Goal: Information Seeking & Learning: Learn about a topic

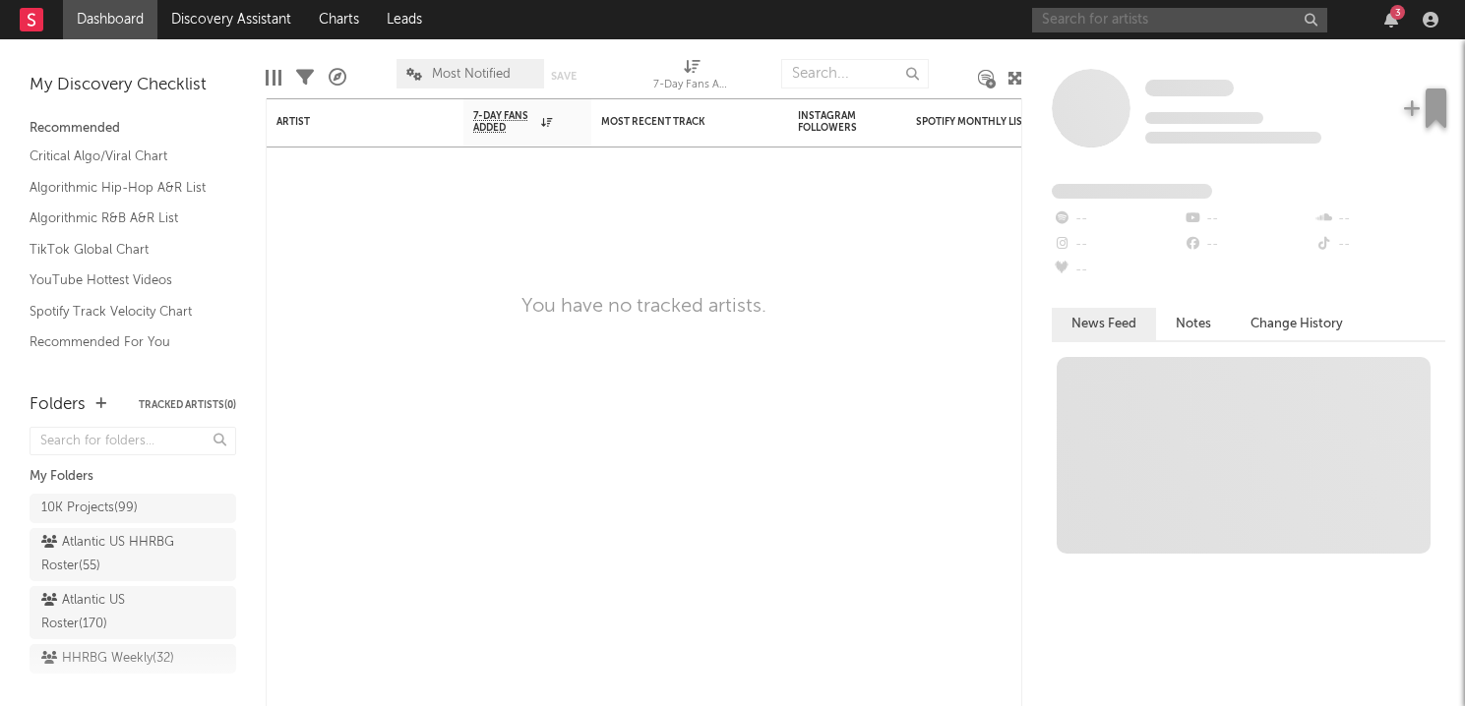
click at [1154, 18] on input "text" at bounding box center [1179, 20] width 295 height 25
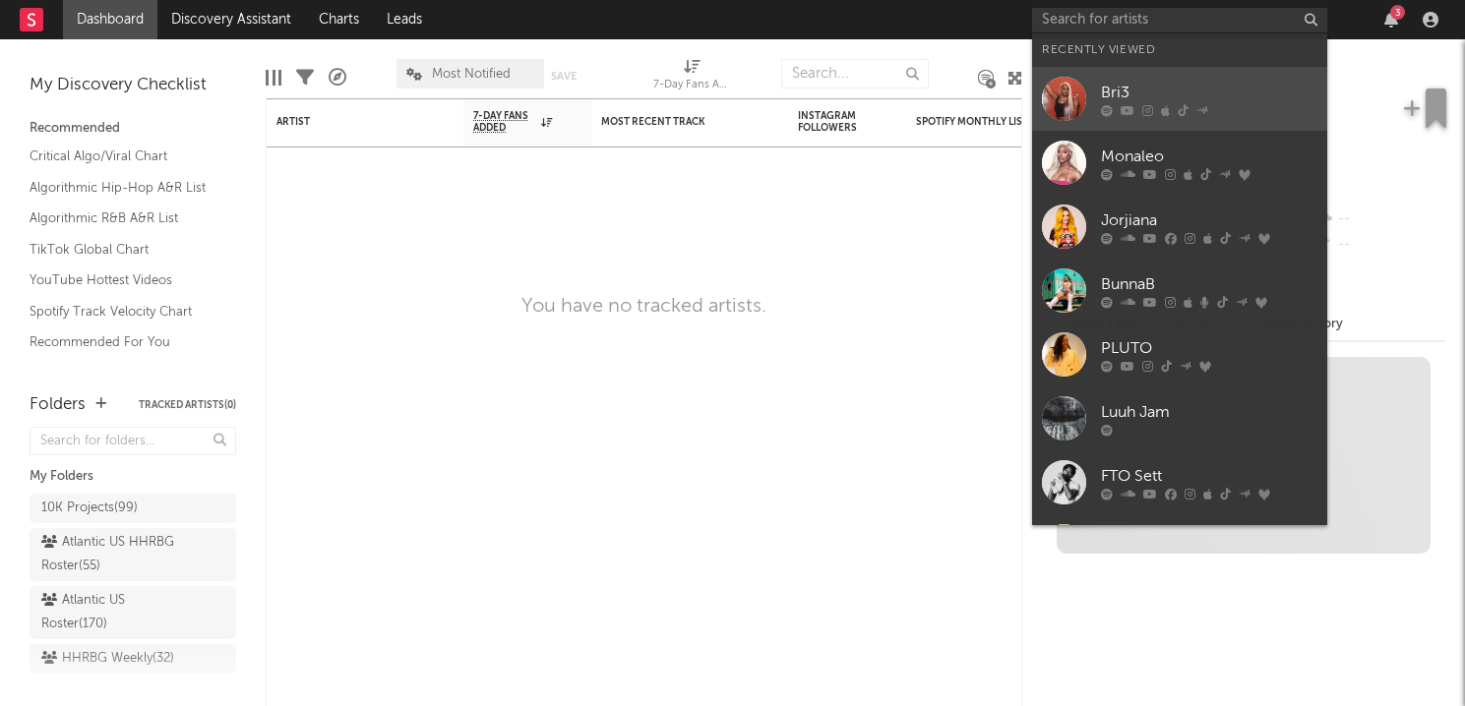
click at [1117, 92] on div "Bri3" at bounding box center [1209, 93] width 216 height 24
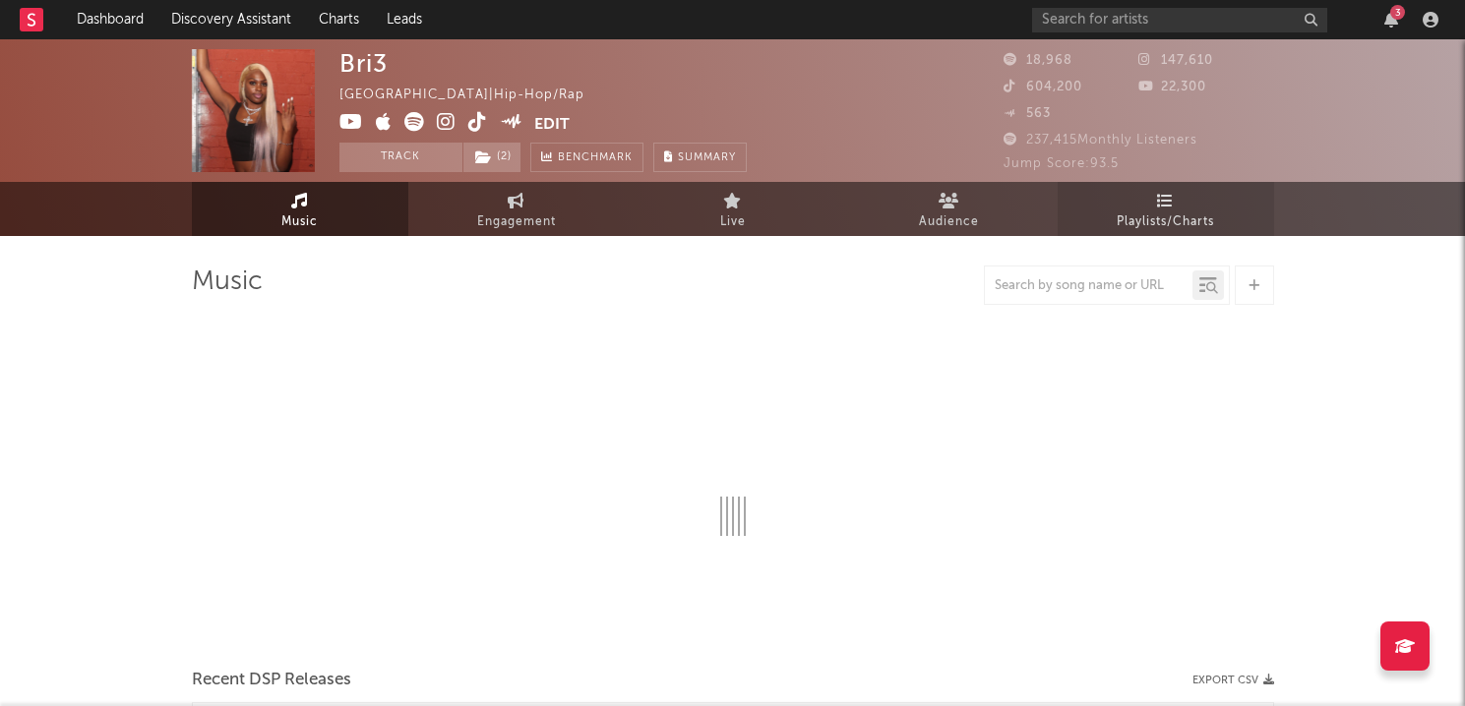
click at [1193, 206] on link "Playlists/Charts" at bounding box center [1166, 209] width 216 height 54
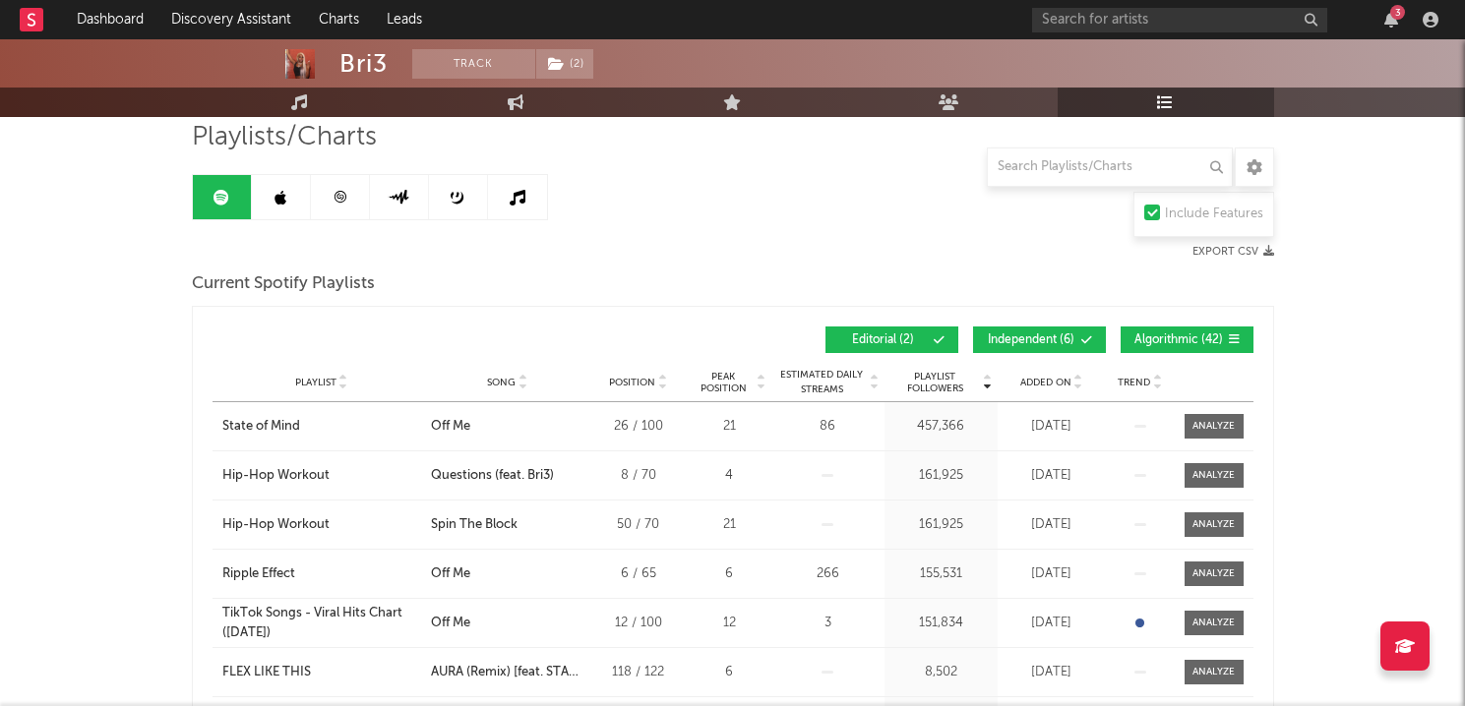
scroll to position [148, 0]
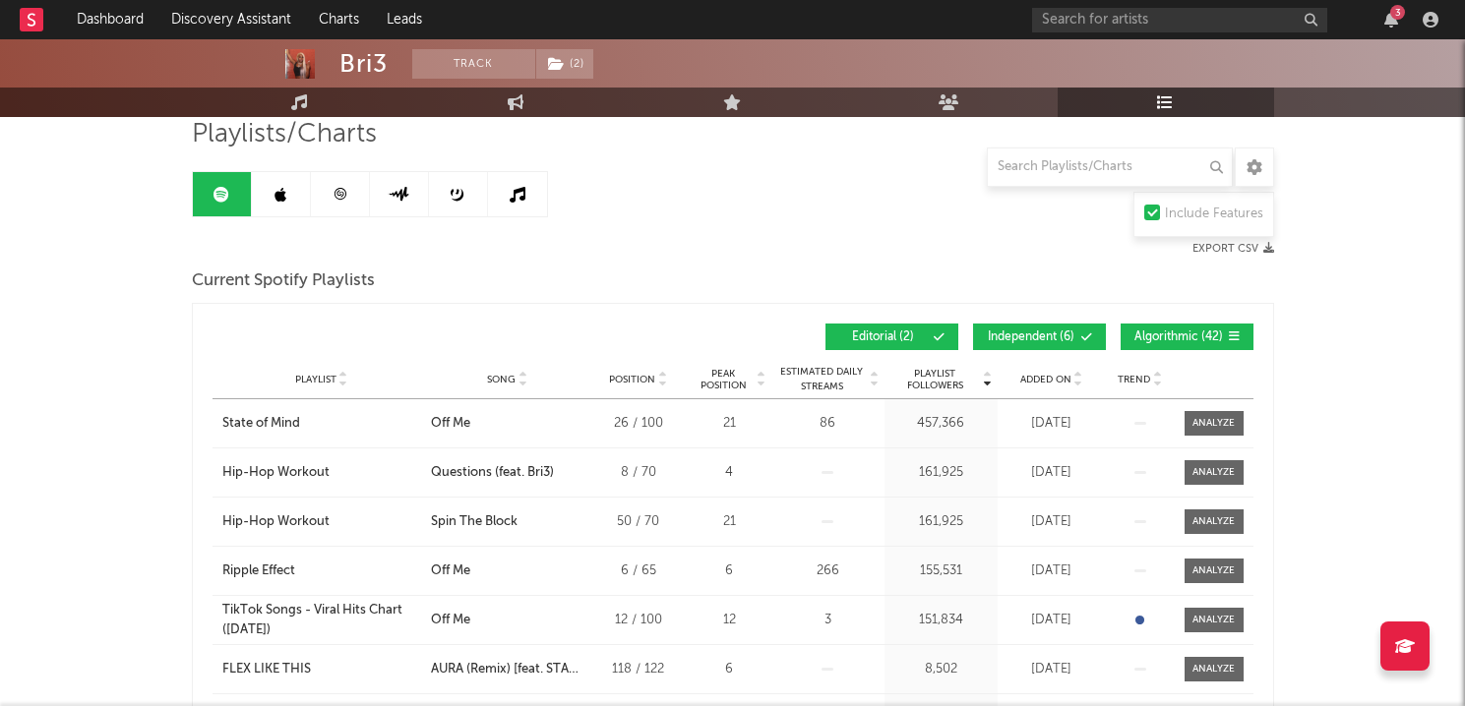
click at [1074, 376] on icon at bounding box center [1079, 376] width 10 height 8
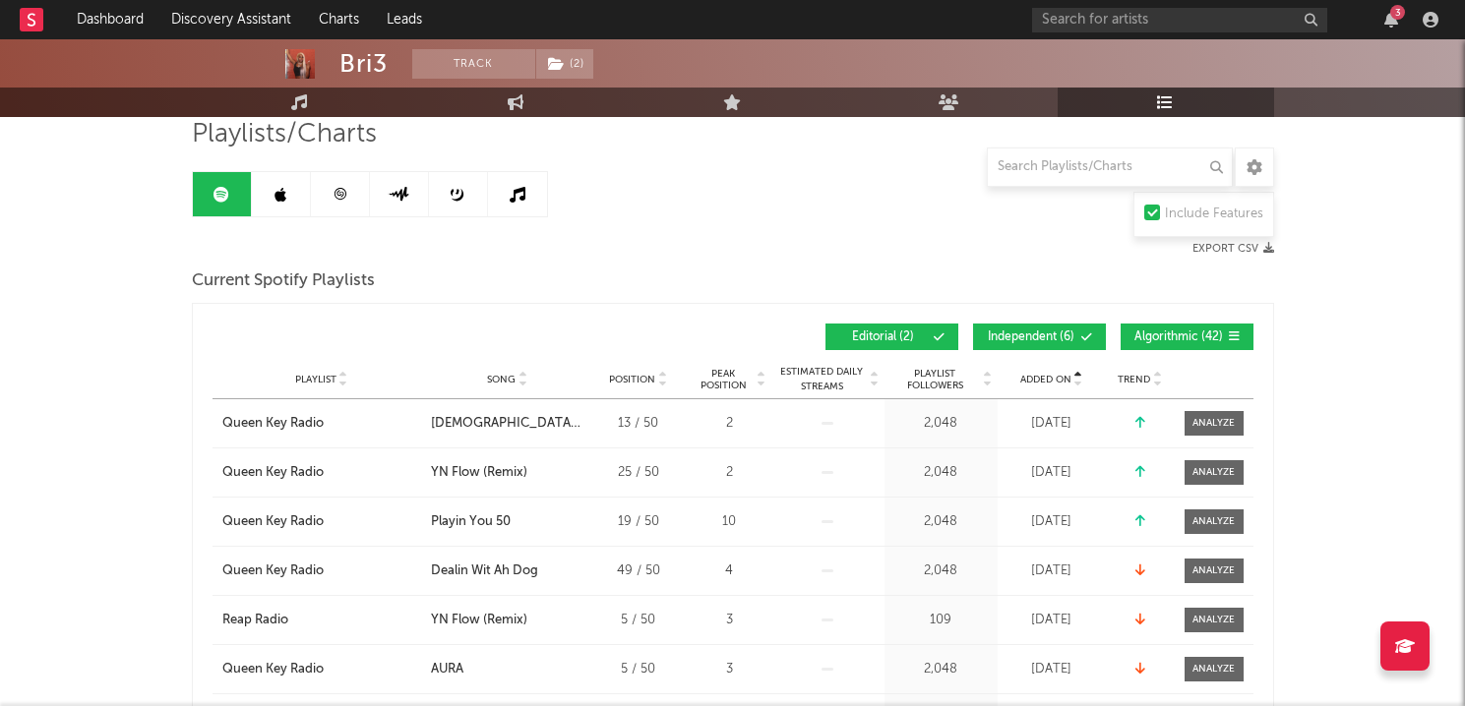
click at [1074, 376] on icon at bounding box center [1079, 376] width 10 height 8
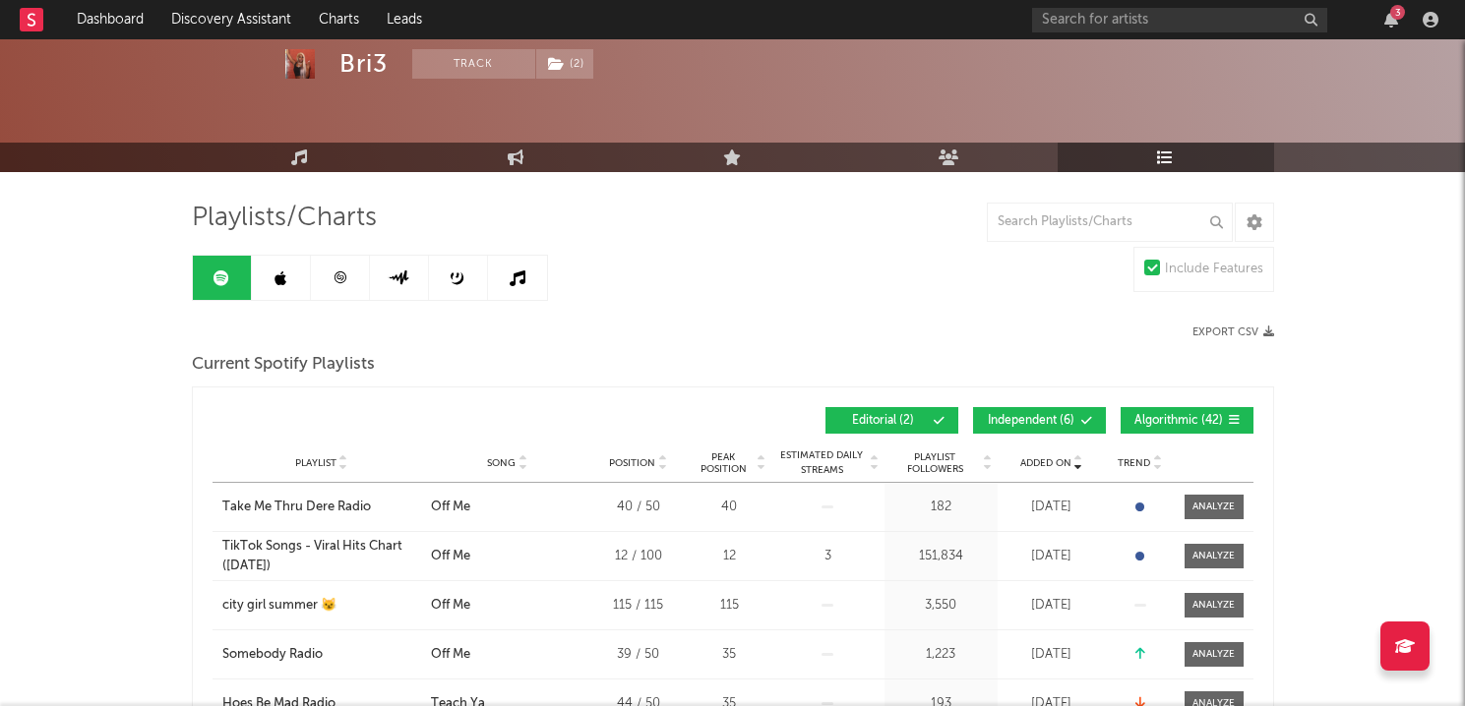
scroll to position [0, 0]
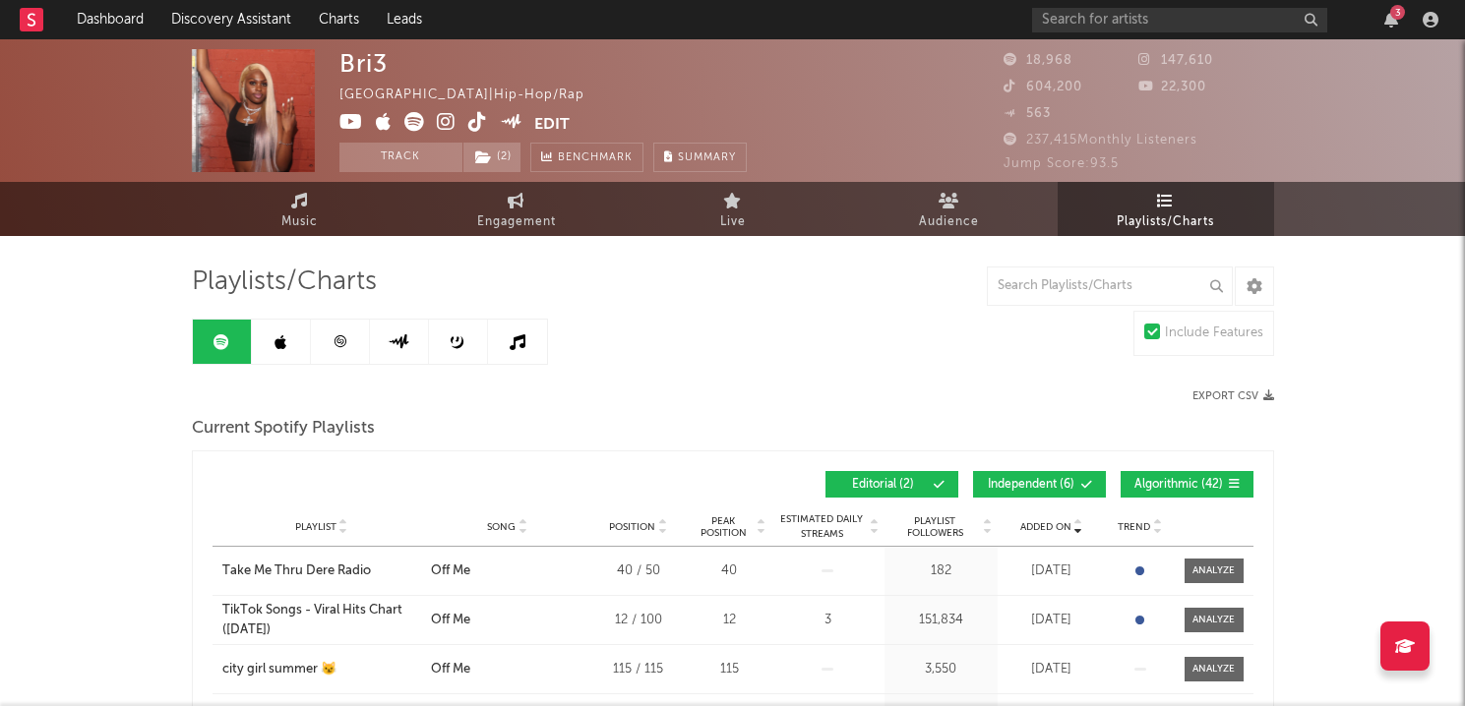
click at [338, 342] on icon at bounding box center [340, 342] width 15 height 15
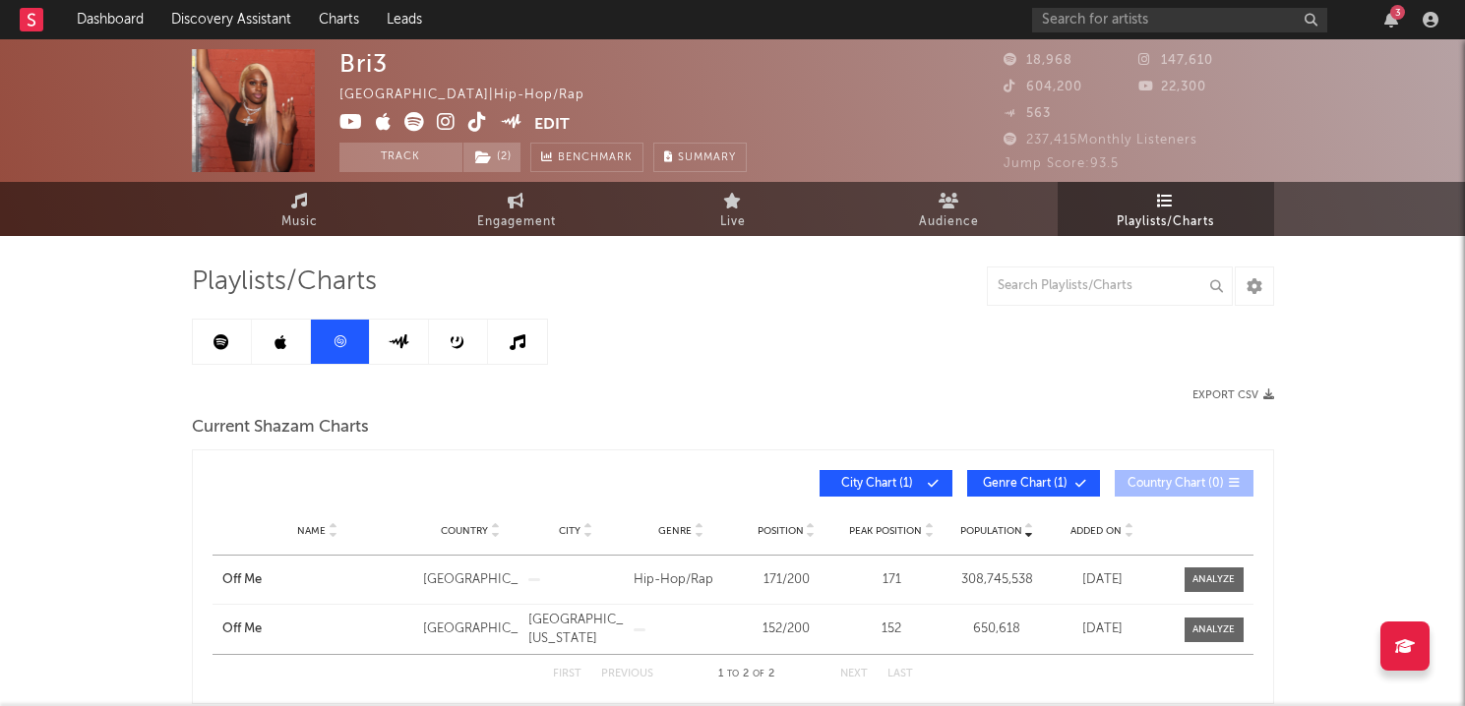
click at [282, 331] on link at bounding box center [281, 342] width 59 height 44
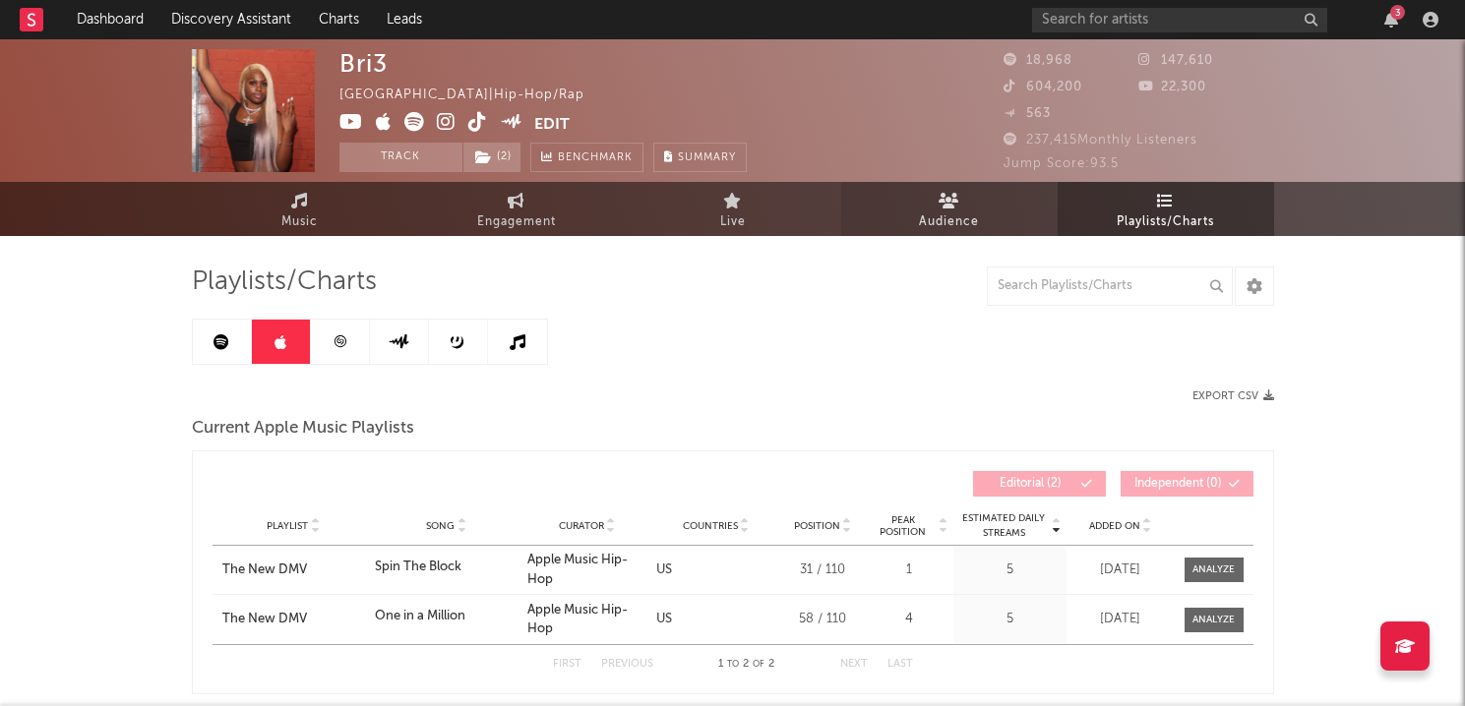
click at [941, 231] on span "Audience" at bounding box center [949, 223] width 60 height 24
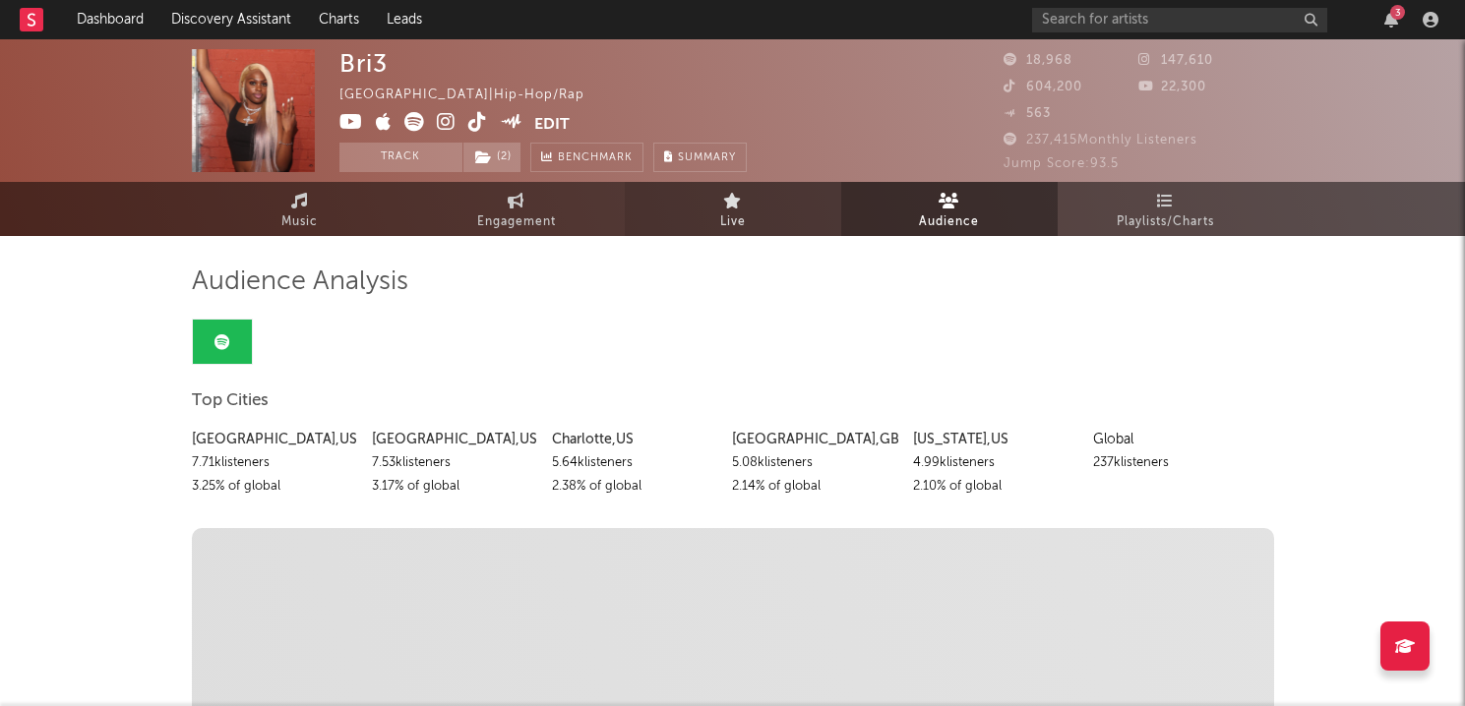
click at [767, 213] on link "Live" at bounding box center [733, 209] width 216 height 54
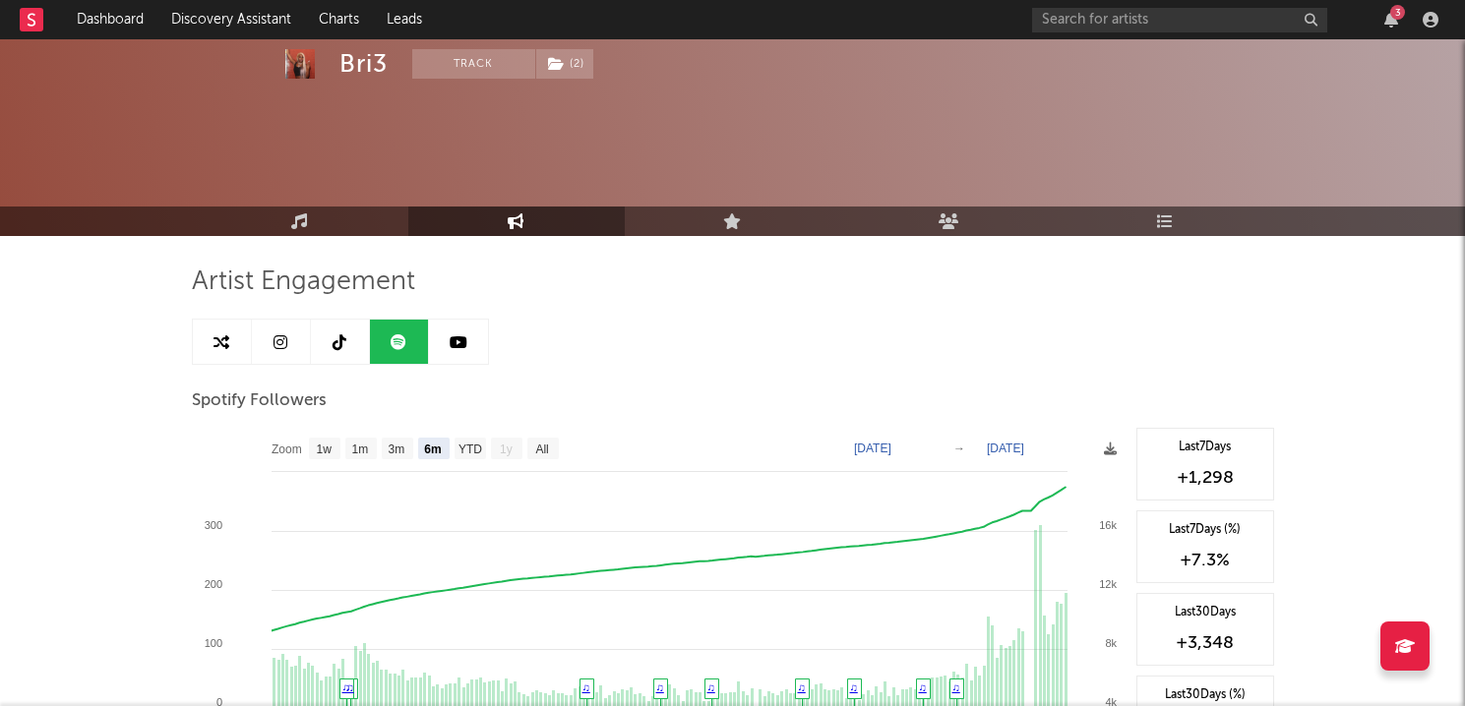
select select "6m"
select select "1w"
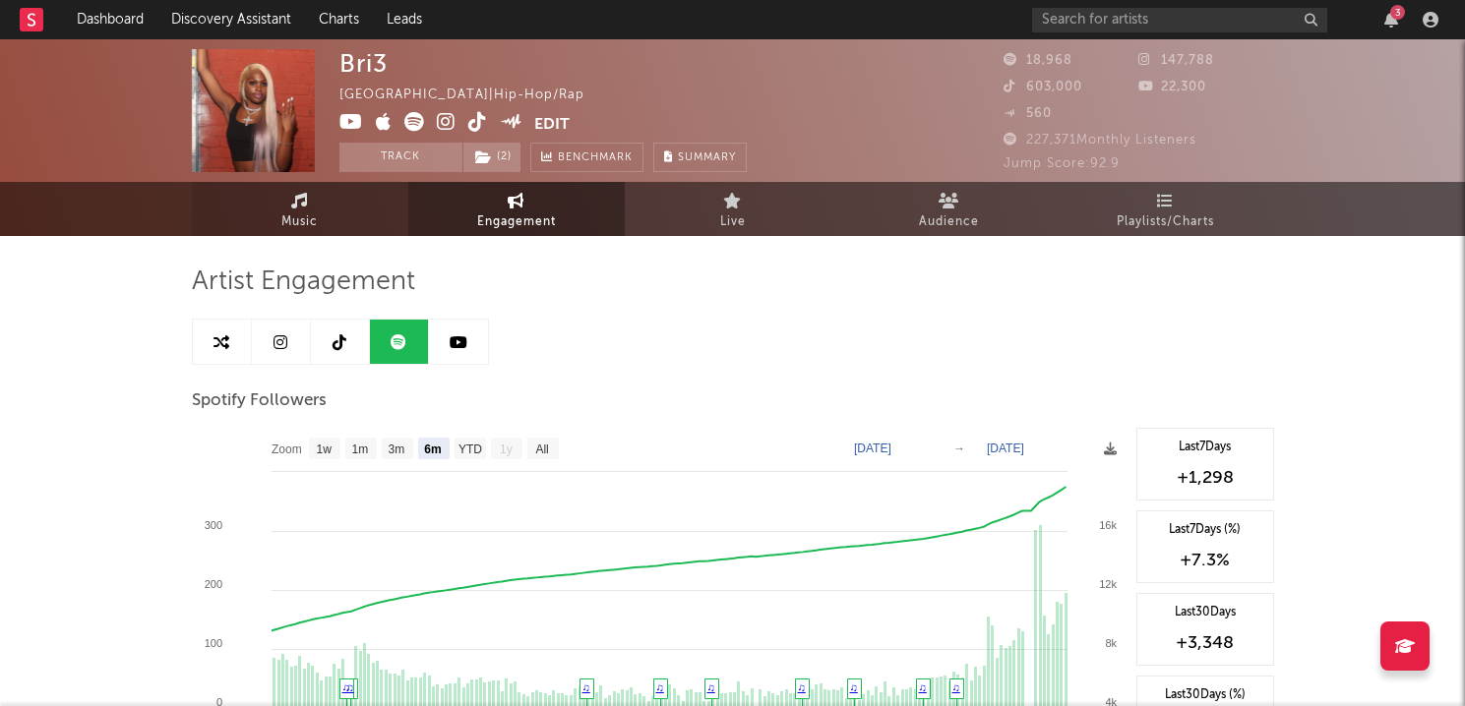
click at [319, 227] on link "Music" at bounding box center [300, 209] width 216 height 54
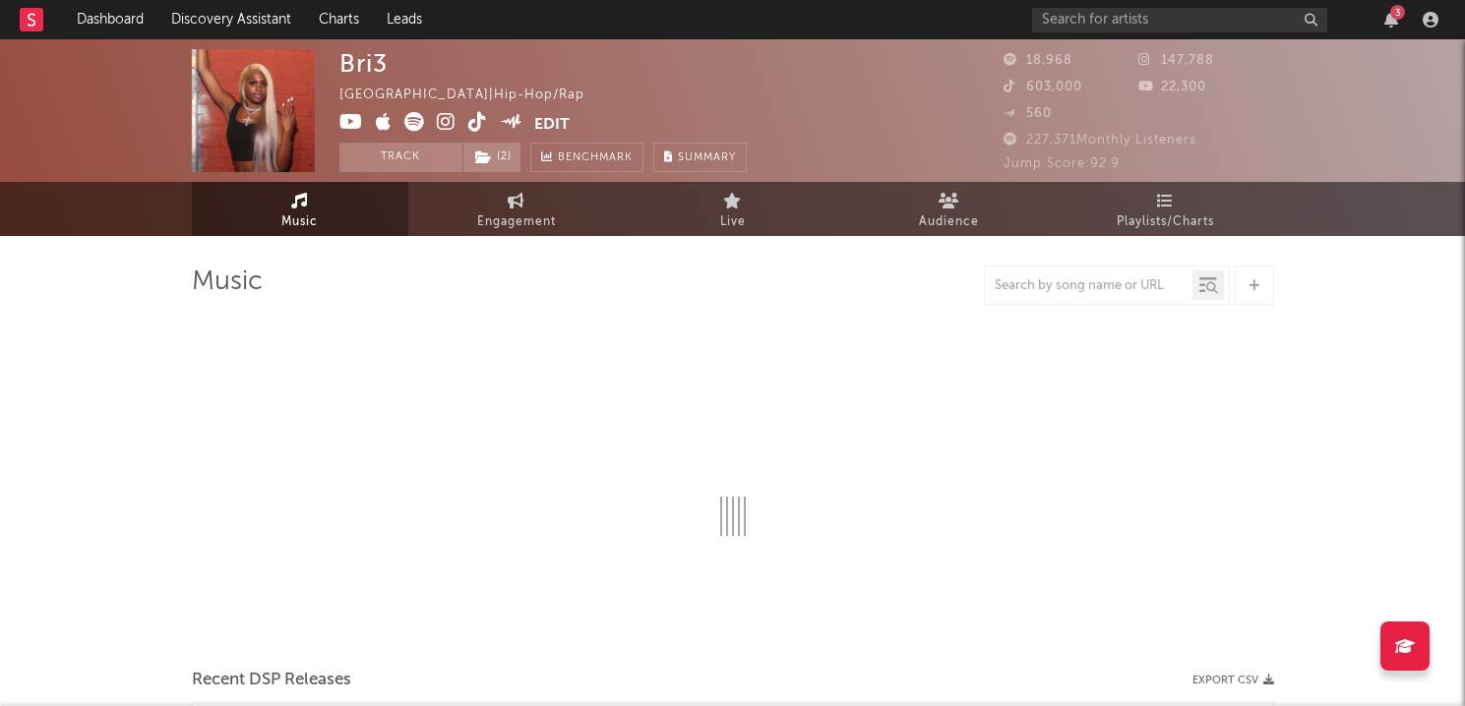
select select "6m"
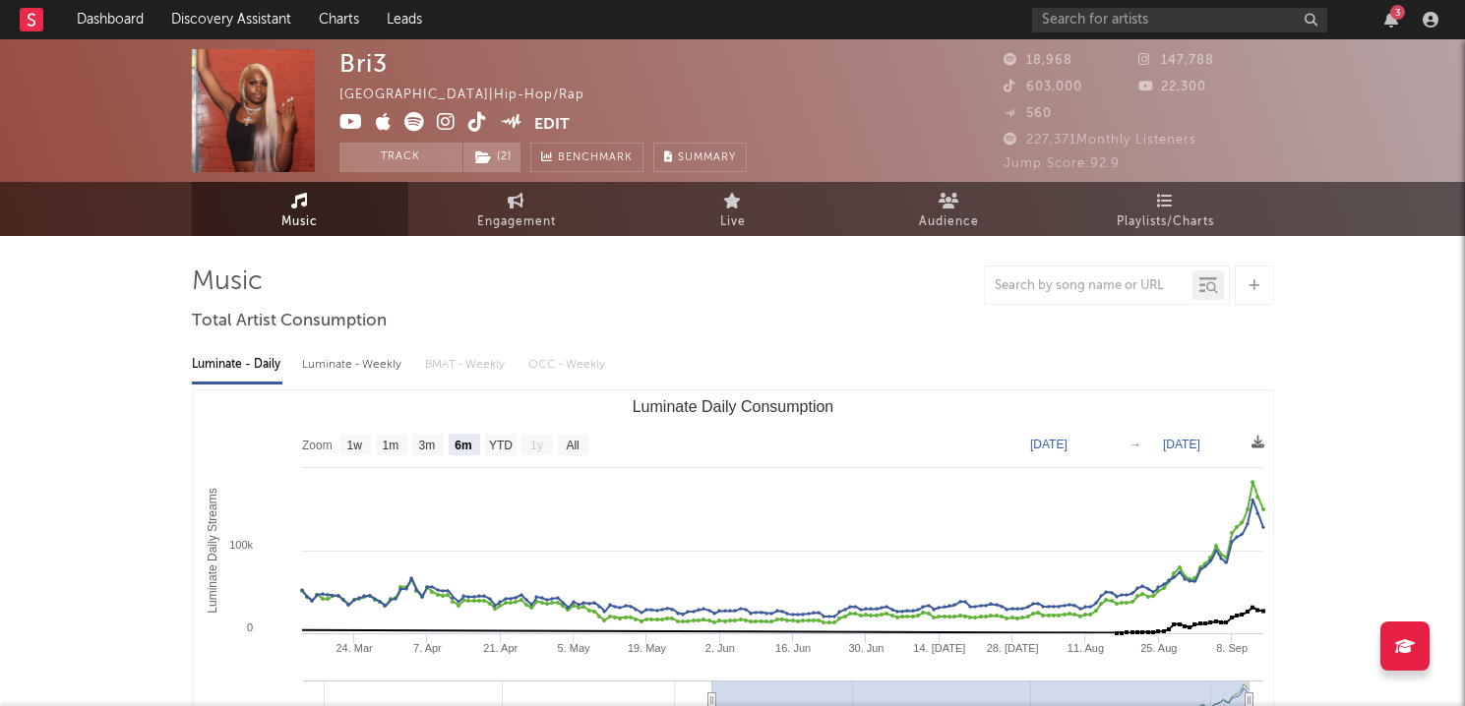
click at [792, 224] on link "Live" at bounding box center [733, 209] width 216 height 54
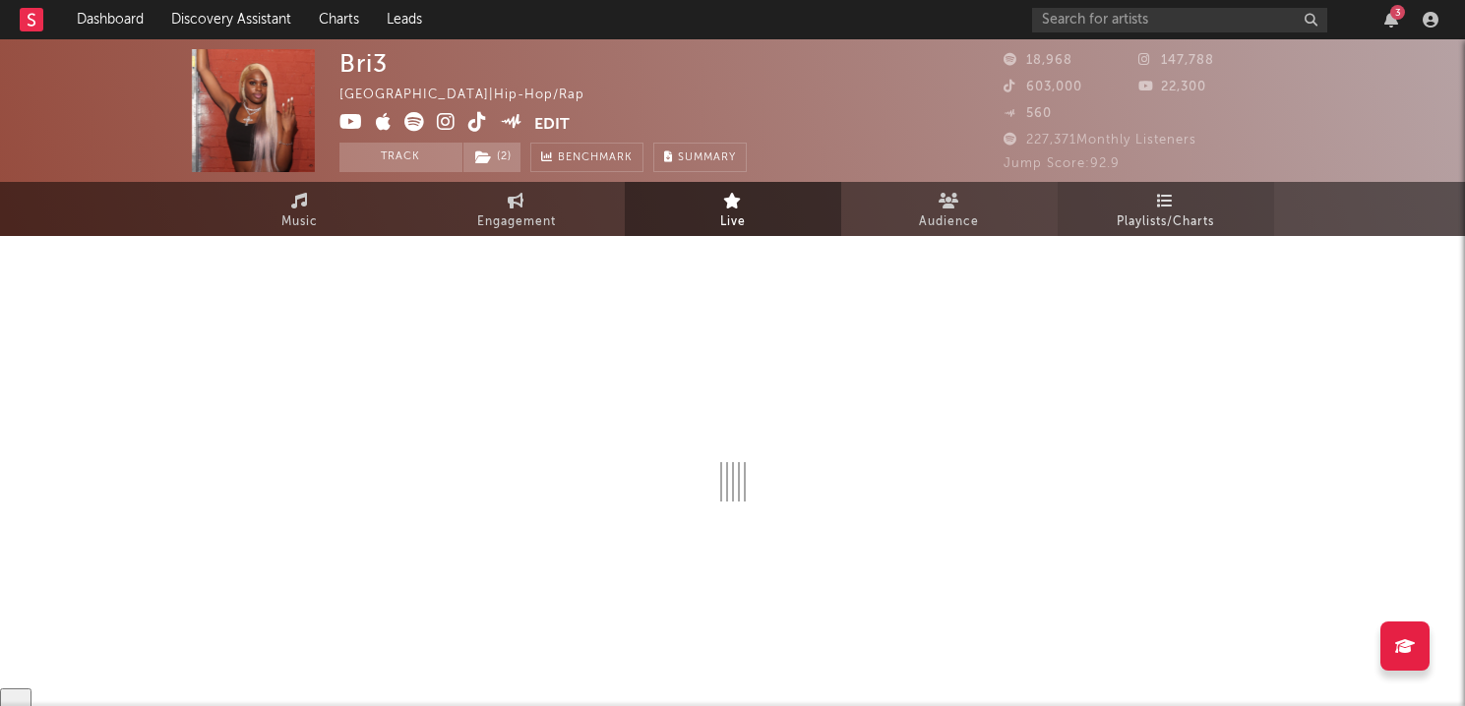
click at [1113, 210] on link "Playlists/Charts" at bounding box center [1166, 209] width 216 height 54
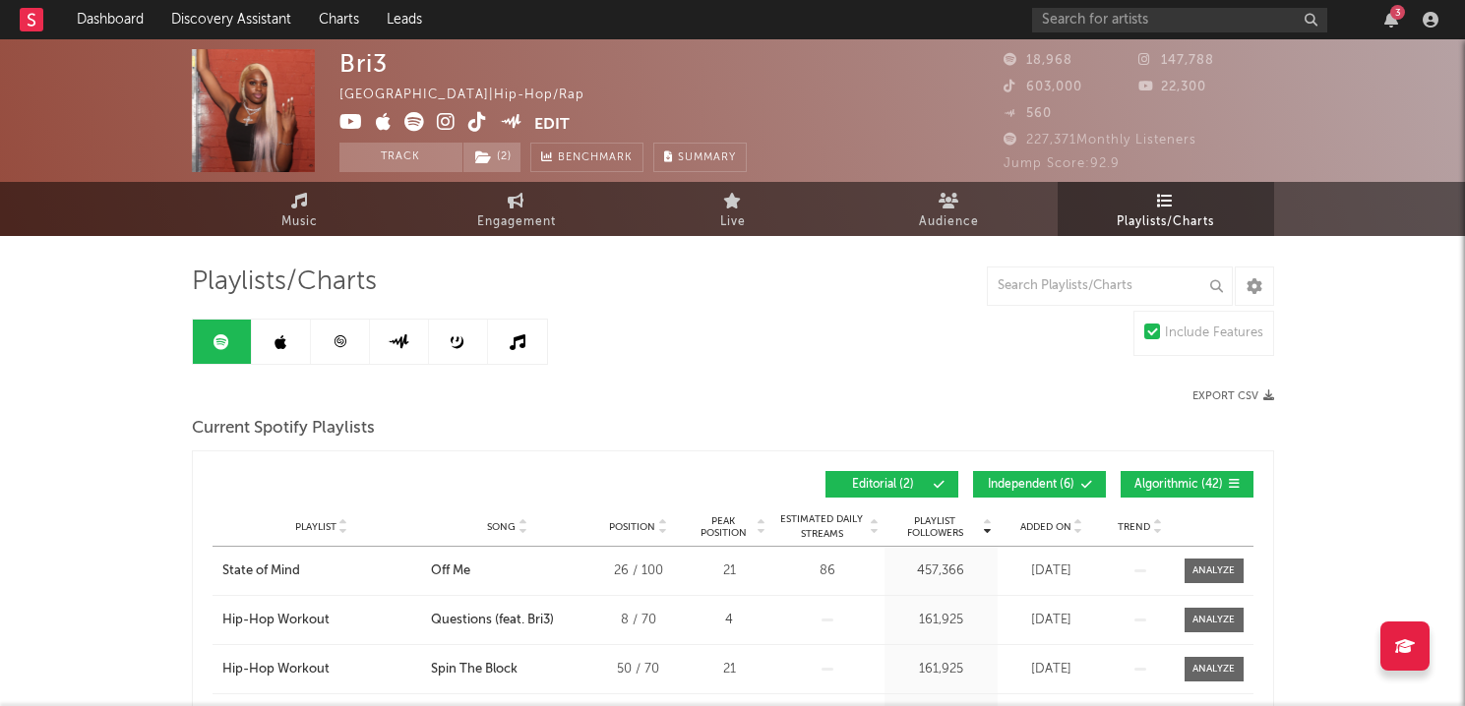
click at [359, 334] on link at bounding box center [340, 342] width 59 height 44
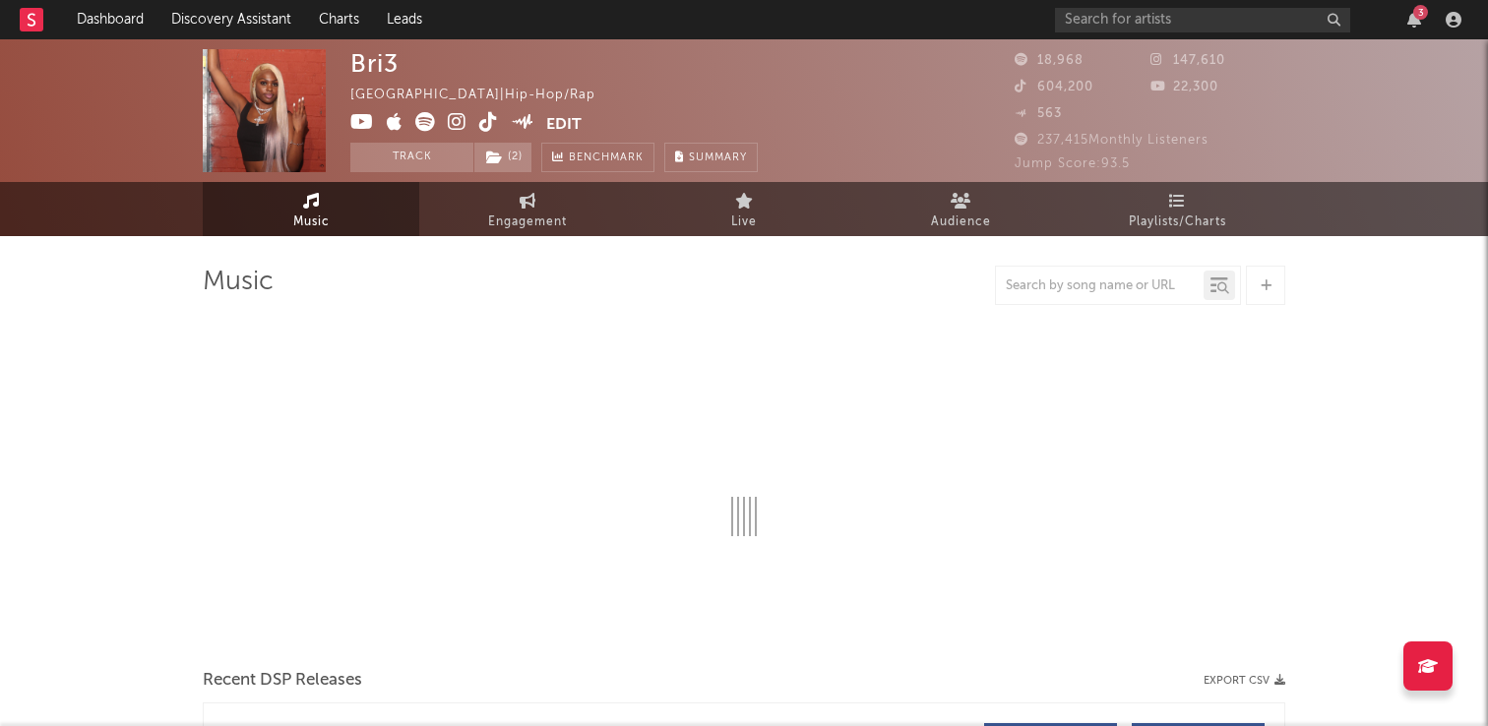
click at [753, 219] on span "Live" at bounding box center [744, 223] width 26 height 24
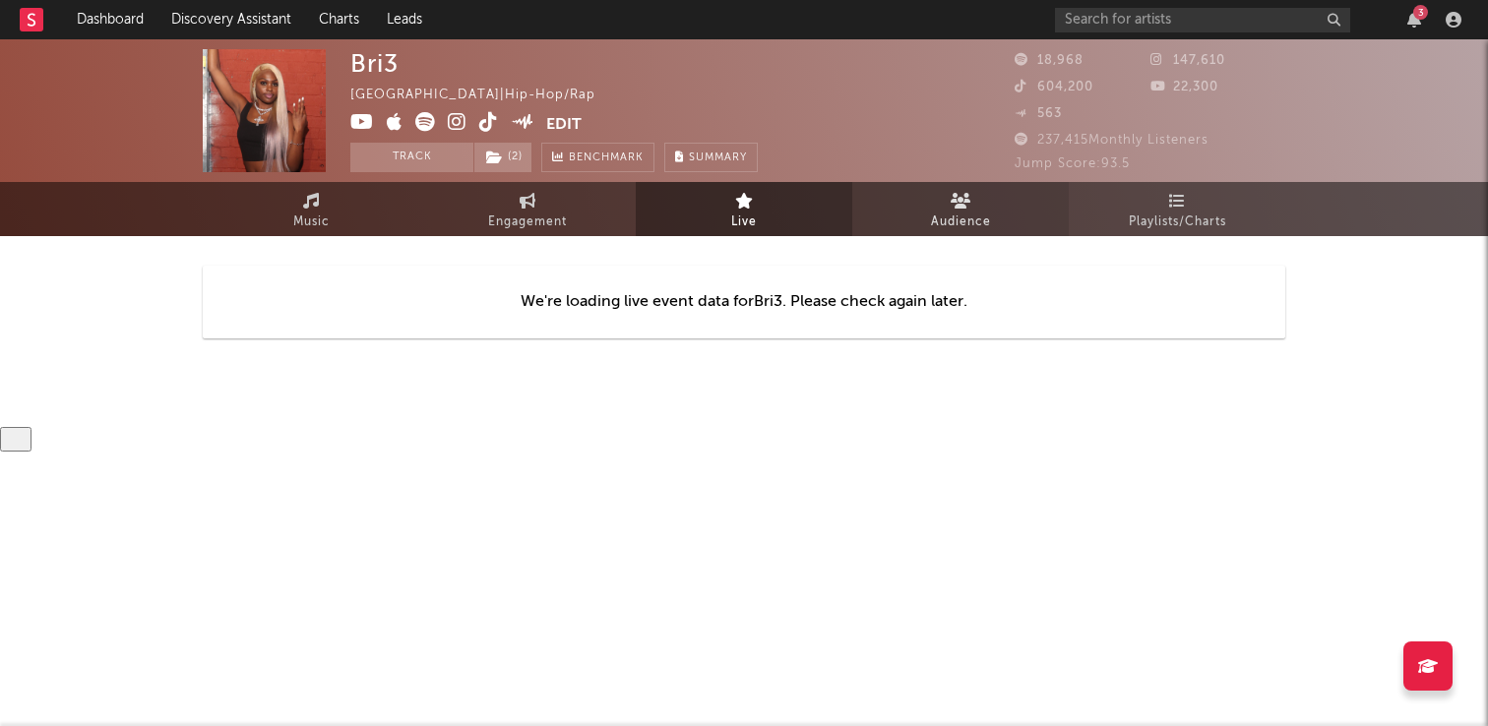
click at [974, 182] on link "Audience" at bounding box center [960, 209] width 216 height 54
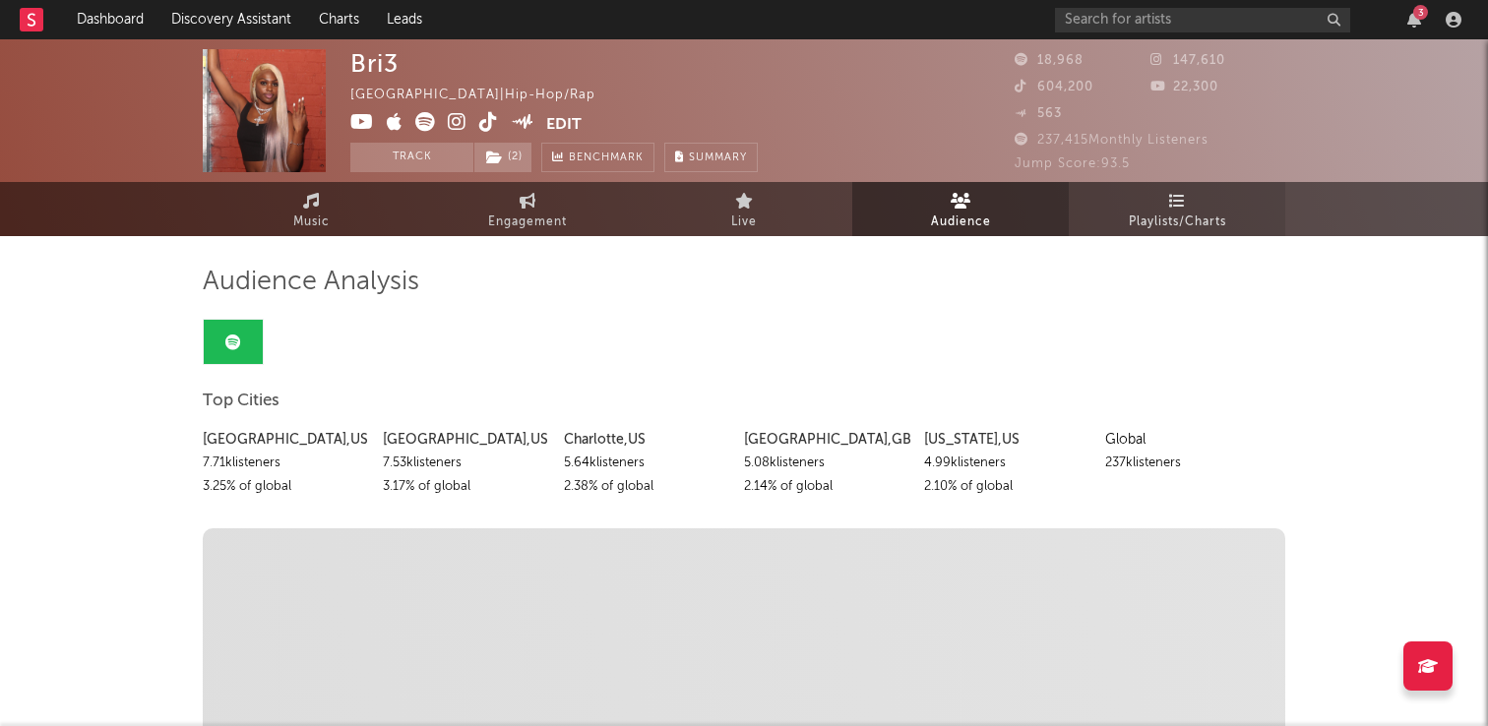
click at [1204, 222] on span "Playlists/Charts" at bounding box center [1177, 223] width 97 height 24
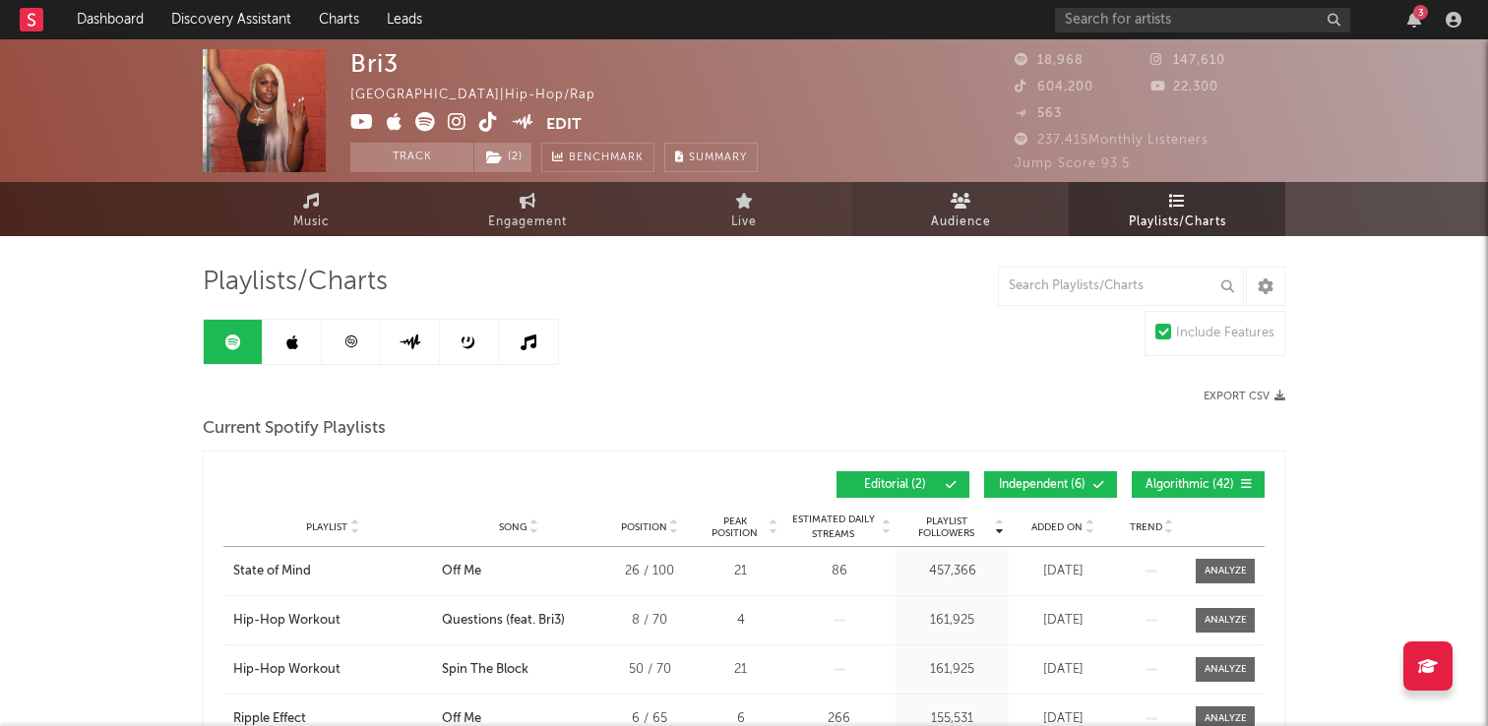
click at [1005, 194] on link "Audience" at bounding box center [960, 209] width 216 height 54
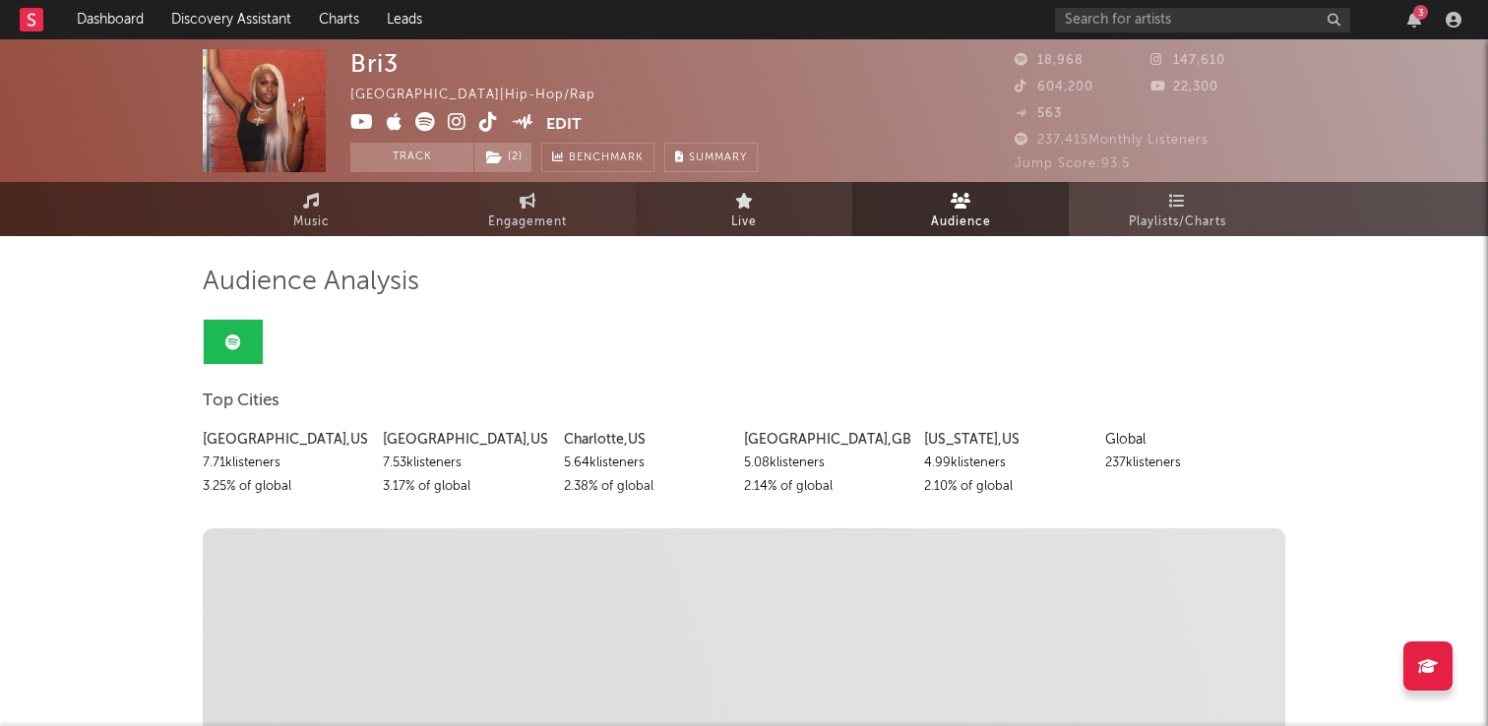
click at [723, 188] on link "Live" at bounding box center [744, 209] width 216 height 54
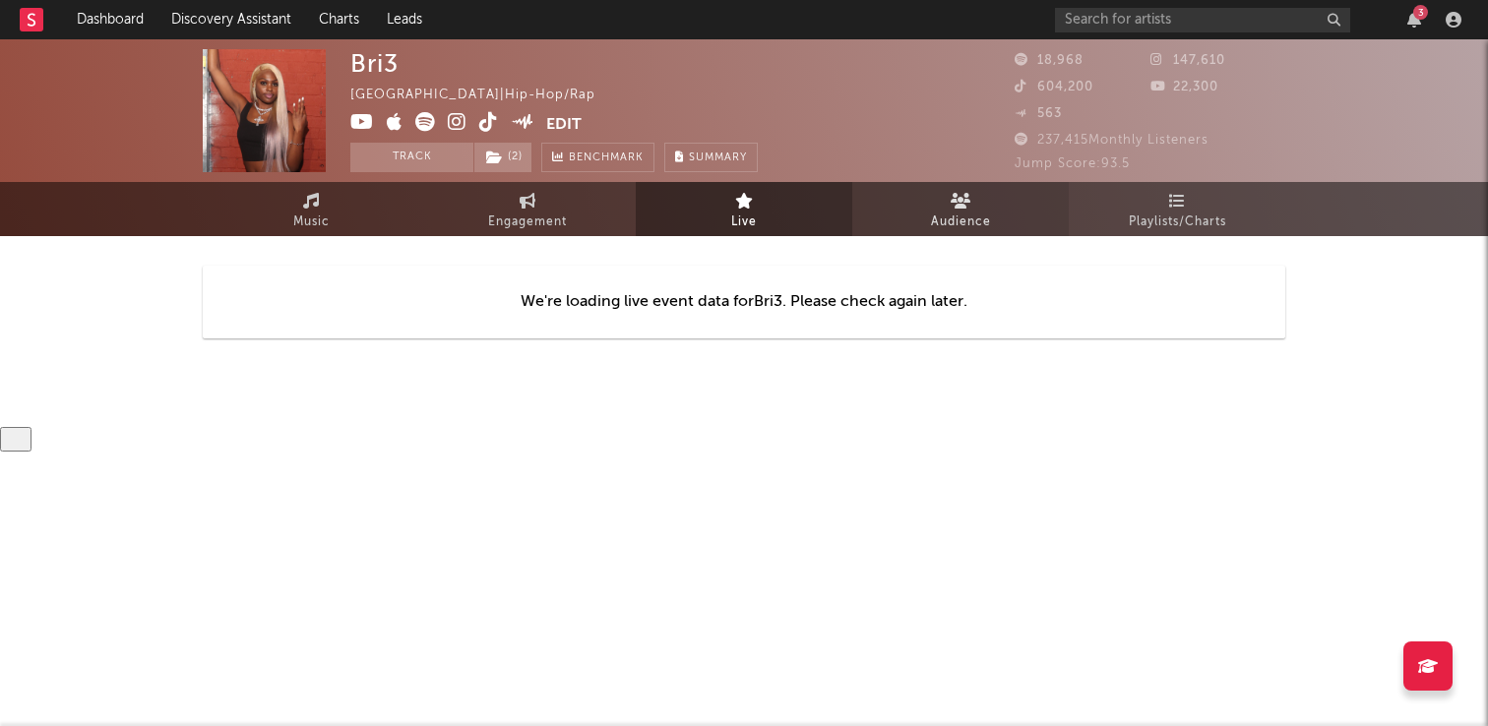
click at [894, 202] on link "Audience" at bounding box center [960, 209] width 216 height 54
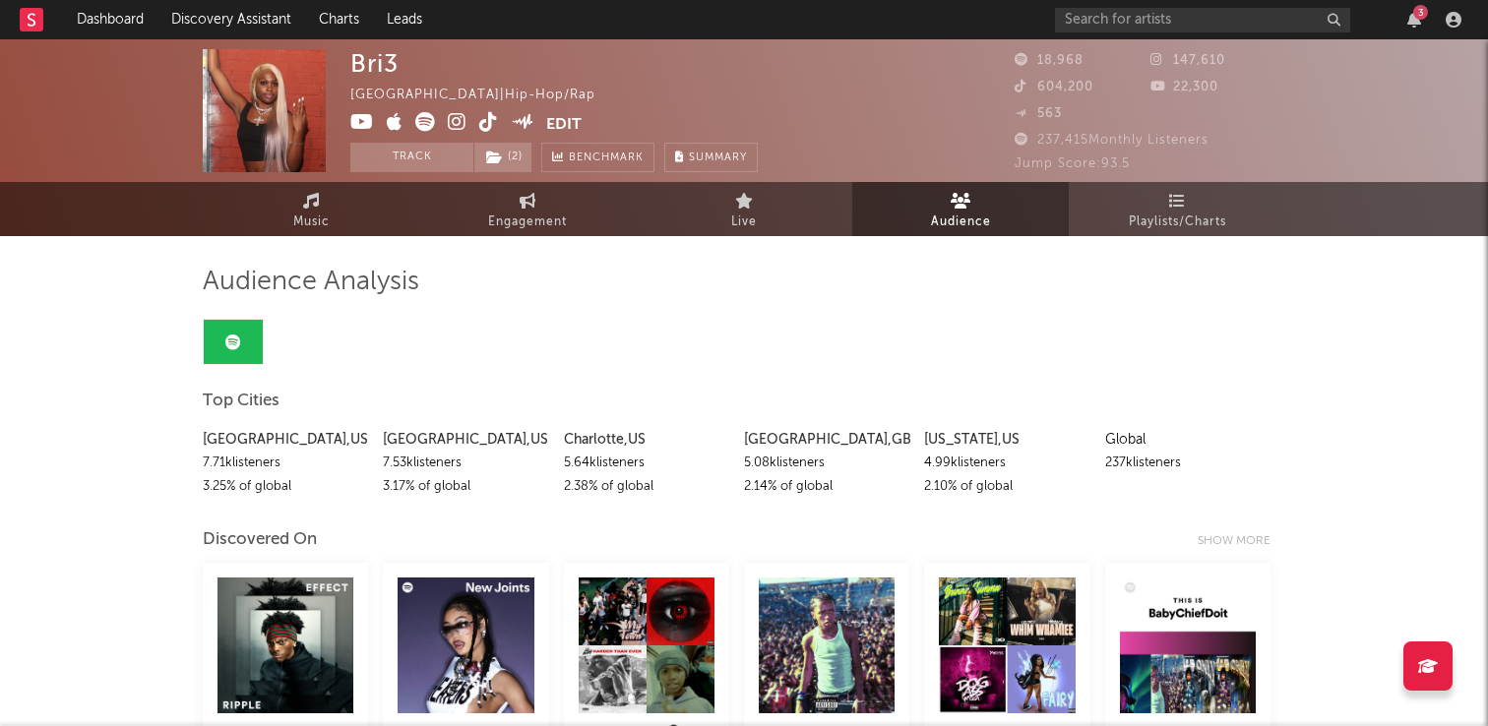
drag, startPoint x: 1039, startPoint y: 457, endPoint x: 686, endPoint y: 460, distance: 353.3
click at [686, 460] on div "Atlanta , US 7.71k listeners 3.25 % of global Chicago , US 7.53k listeners 3.17…" at bounding box center [744, 458] width 1082 height 81
click at [833, 418] on div "London , GB 5.08k listeners 2.14 % of global" at bounding box center [826, 458] width 165 height 81
click at [1205, 231] on span "Playlists/Charts" at bounding box center [1177, 223] width 97 height 24
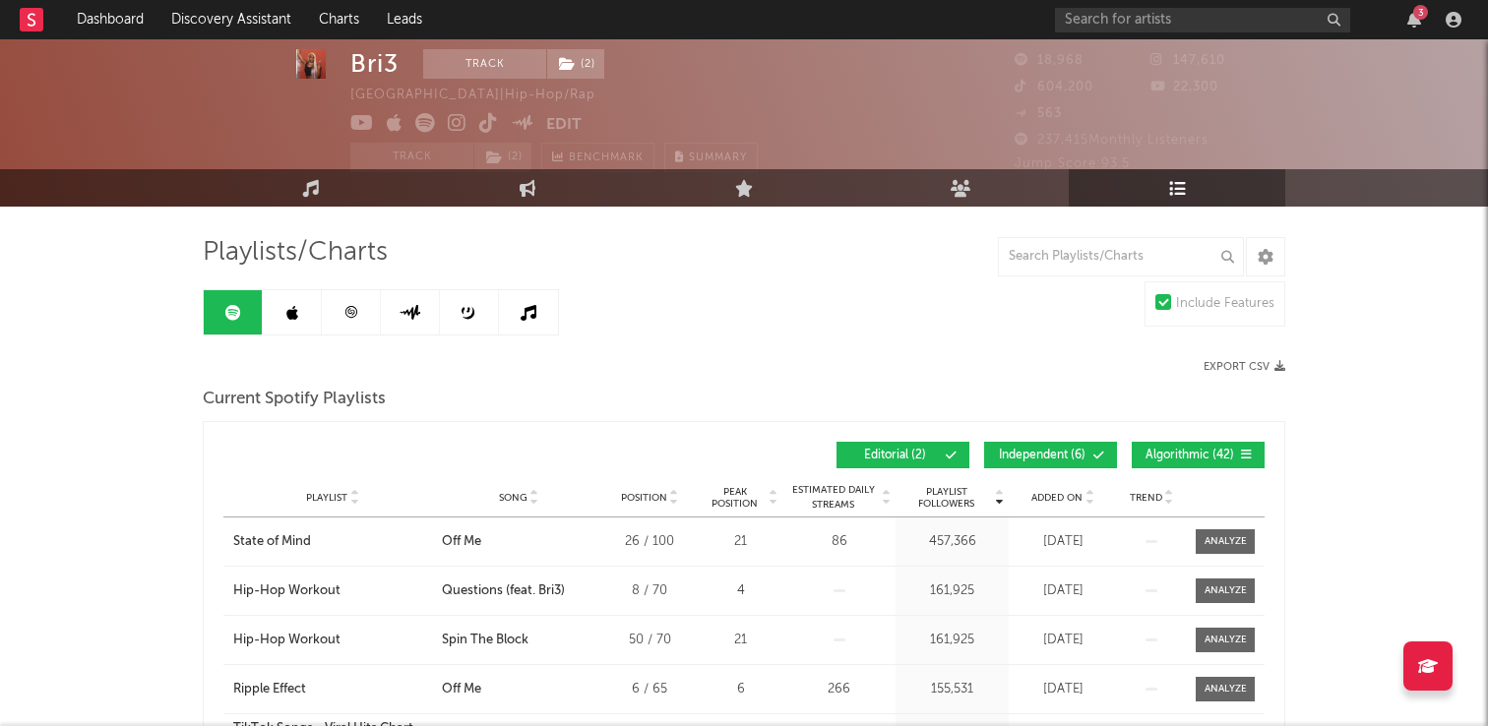
scroll to position [39, 0]
